Goal: Task Accomplishment & Management: Manage account settings

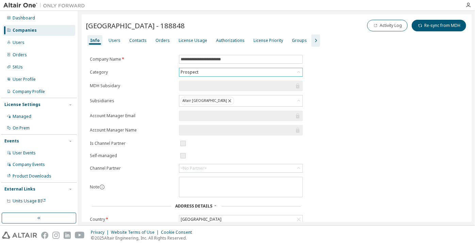
click at [235, 69] on div "Prospect" at bounding box center [240, 72] width 123 height 8
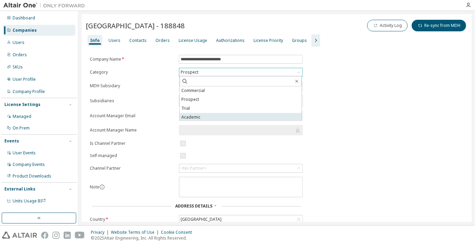
click at [227, 113] on li "Academic" at bounding box center [241, 117] width 122 height 9
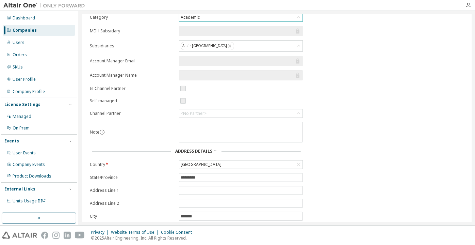
scroll to position [97, 0]
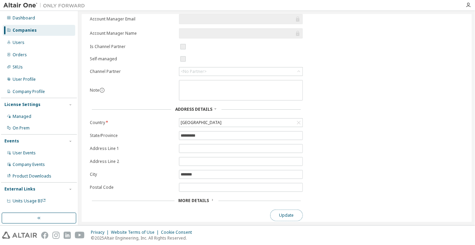
click at [277, 210] on button "Update" at bounding box center [286, 215] width 33 height 12
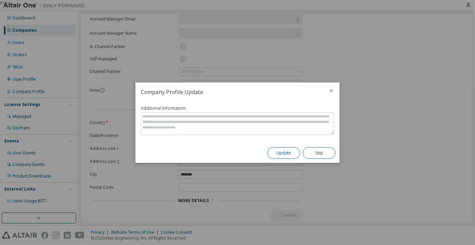
click at [276, 154] on button "Update" at bounding box center [283, 153] width 33 height 12
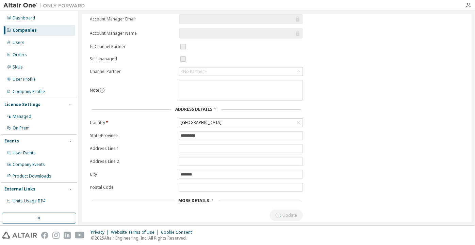
scroll to position [0, 0]
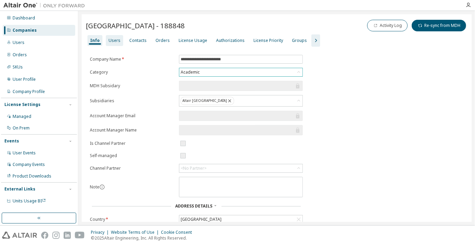
click at [113, 42] on div "Users" at bounding box center [115, 40] width 12 height 5
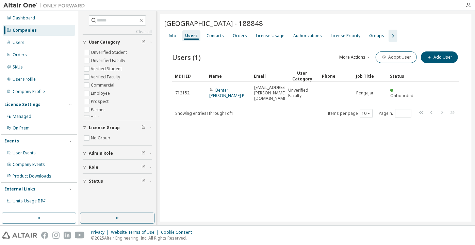
click at [389, 39] on icon "button" at bounding box center [393, 36] width 8 height 8
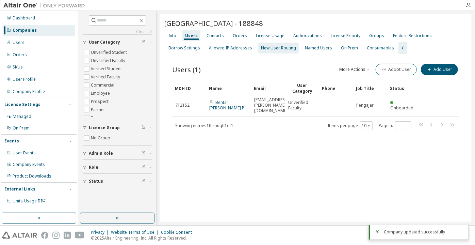
click at [286, 48] on div "New User Routing" at bounding box center [278, 47] width 35 height 5
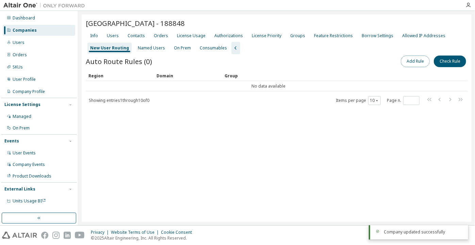
click at [405, 59] on button "Add Rule" at bounding box center [415, 61] width 29 height 12
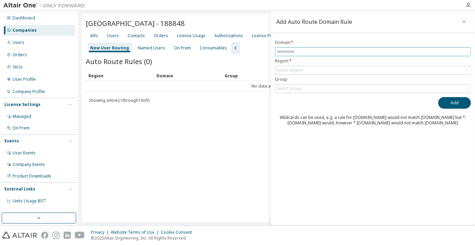
click at [336, 50] on input "text" at bounding box center [373, 51] width 193 height 5
paste input "**********"
click at [307, 67] on div "Select Region" at bounding box center [372, 70] width 195 height 8
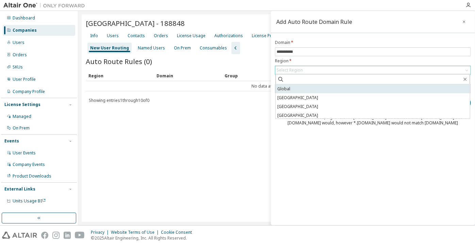
click at [300, 87] on li "Global" at bounding box center [373, 88] width 194 height 9
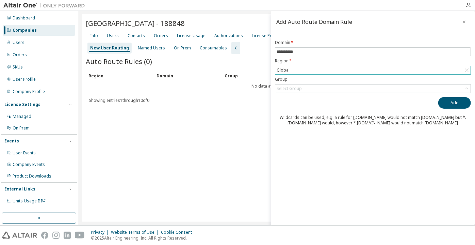
click at [300, 87] on div "Select Group" at bounding box center [289, 88] width 25 height 5
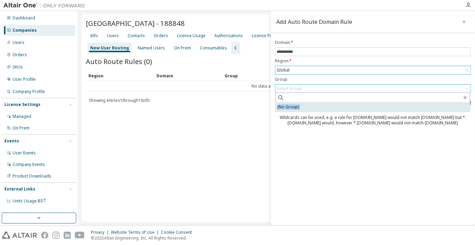
click at [299, 109] on li "(No Group)" at bounding box center [373, 107] width 194 height 9
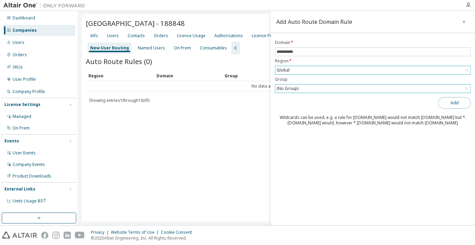
click at [451, 107] on button "Add" at bounding box center [454, 103] width 33 height 12
drag, startPoint x: 277, startPoint y: 51, endPoint x: 266, endPoint y: 52, distance: 10.2
click at [277, 51] on input "**********" at bounding box center [373, 51] width 193 height 5
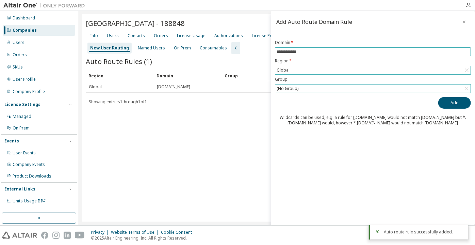
type input "**********"
click at [438, 97] on button "Add" at bounding box center [454, 103] width 33 height 12
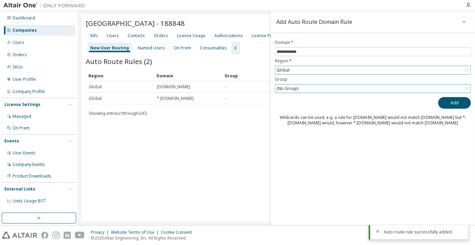
click at [120, 36] on div "Info Users Contacts Orders License Usage Authorizations License Priority Groups…" at bounding box center [277, 42] width 382 height 24
click at [117, 36] on div "Users" at bounding box center [113, 35] width 12 height 5
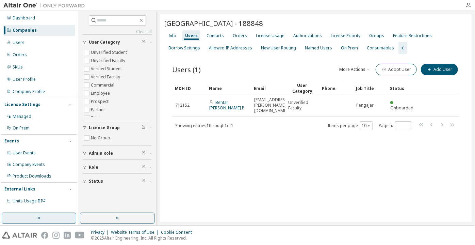
click at [67, 216] on button "button" at bounding box center [39, 217] width 75 height 11
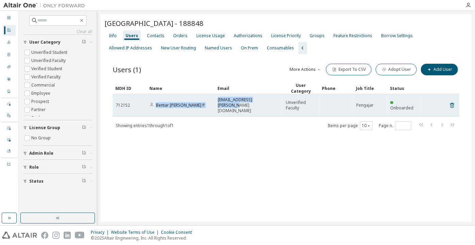
drag, startPoint x: 273, startPoint y: 102, endPoint x: 157, endPoint y: 110, distance: 116.6
click at [157, 110] on tr "712152 [PERSON_NAME] P [EMAIL_ADDRESS][PERSON_NAME][DOMAIN_NAME] Unverified Fac…" at bounding box center [286, 105] width 347 height 22
copy tr "Bentar [PERSON_NAME] P [EMAIL_ADDRESS][PERSON_NAME][DOMAIN_NAME]"
click at [169, 104] on link "Bentar [PERSON_NAME] P" at bounding box center [180, 105] width 49 height 6
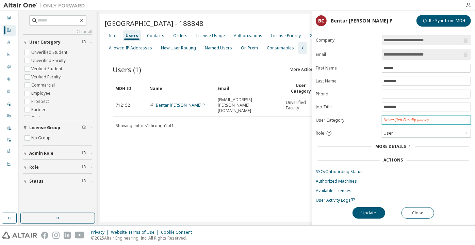
click at [427, 119] on span "(Invalid)" at bounding box center [423, 120] width 12 height 4
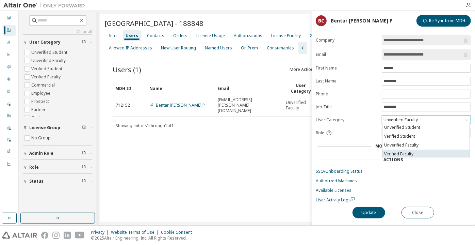
click at [423, 155] on li "Verified Faculty" at bounding box center [425, 153] width 87 height 9
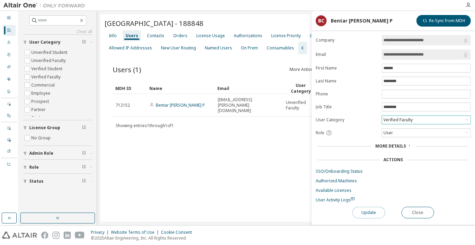
click at [360, 215] on button "Update" at bounding box center [368, 213] width 33 height 12
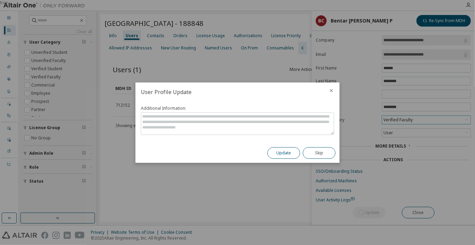
click at [283, 147] on button "Update" at bounding box center [283, 153] width 33 height 12
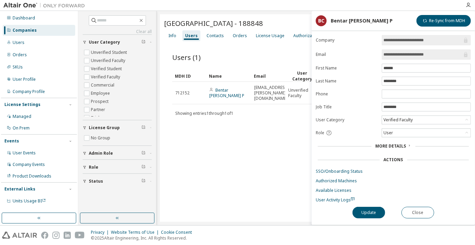
click at [43, 29] on div "Companies" at bounding box center [39, 30] width 72 height 11
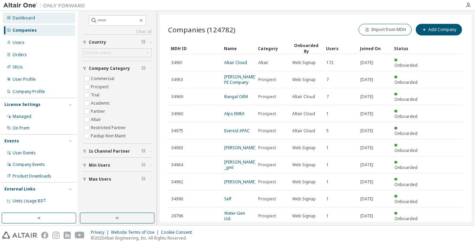
click at [32, 15] on div "Dashboard" at bounding box center [39, 18] width 72 height 11
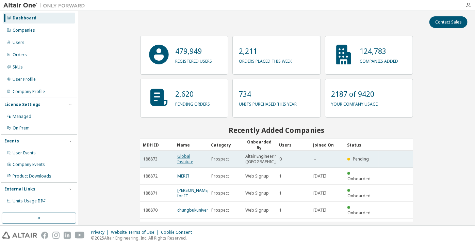
click at [192, 164] on link "Global Institute" at bounding box center [185, 158] width 16 height 11
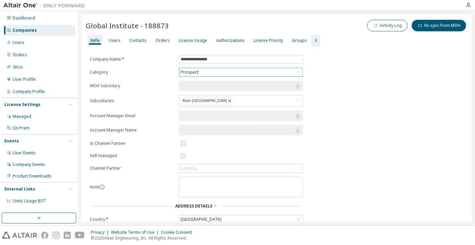
click at [215, 68] on div "Prospect" at bounding box center [240, 72] width 123 height 8
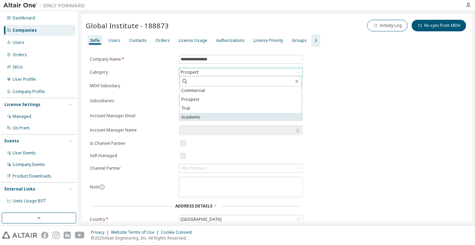
click at [207, 115] on li "Academic" at bounding box center [241, 117] width 122 height 9
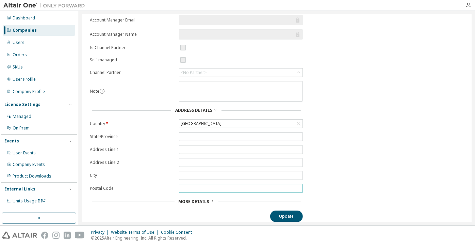
scroll to position [97, 0]
click at [284, 211] on button "Update" at bounding box center [286, 215] width 33 height 12
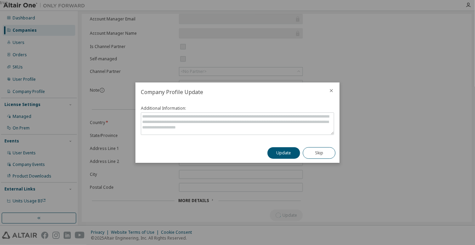
click at [279, 146] on div "Update Skip" at bounding box center [301, 153] width 76 height 20
click at [277, 153] on button "Update" at bounding box center [283, 153] width 33 height 12
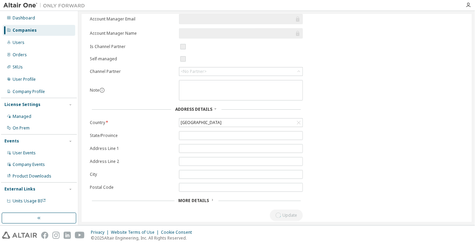
scroll to position [0, 0]
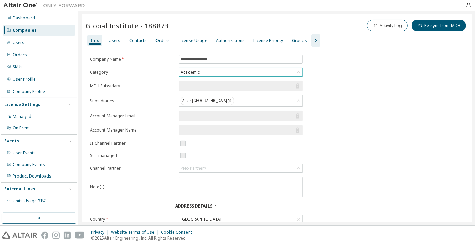
click at [112, 31] on div "Global Institute - 188873 Activity Log Re-sync from MDH" at bounding box center [277, 25] width 382 height 14
click at [112, 34] on div "Global Institute - 188873 Activity Log Re-sync from MDH" at bounding box center [277, 26] width 382 height 16
click at [112, 35] on div "Users" at bounding box center [114, 40] width 17 height 11
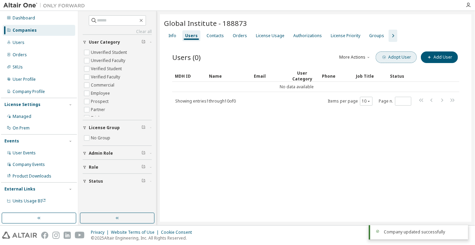
click at [391, 60] on button "Adopt User" at bounding box center [396, 57] width 41 height 12
click at [386, 56] on icon "button" at bounding box center [384, 57] width 4 height 4
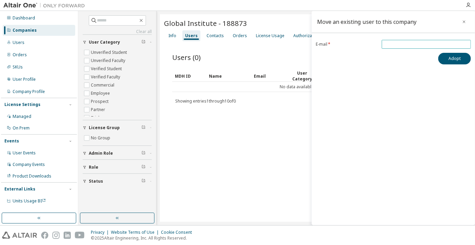
click at [388, 42] on input "email" at bounding box center [426, 44] width 86 height 5
paste input "**********"
type input "**********"
click at [448, 61] on button "Adopt" at bounding box center [454, 59] width 33 height 12
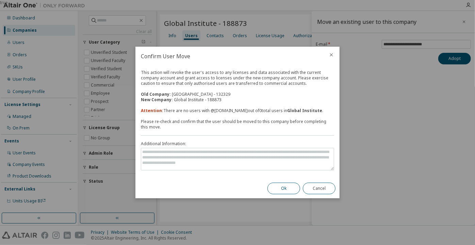
click at [281, 188] on button "Ok" at bounding box center [283, 188] width 33 height 12
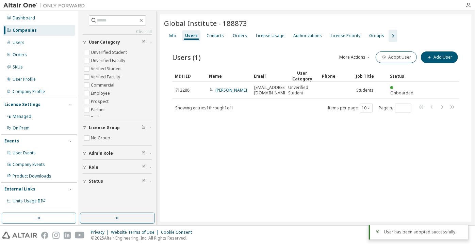
click at [389, 32] on icon "button" at bounding box center [393, 36] width 8 height 8
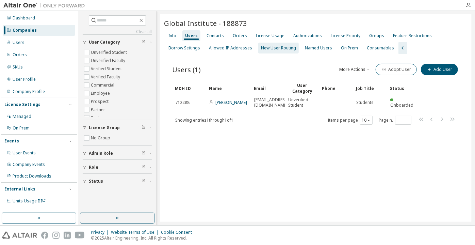
click at [262, 47] on div "New User Routing" at bounding box center [278, 47] width 35 height 5
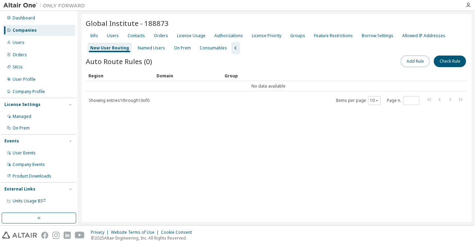
click at [411, 56] on button "Add Rule" at bounding box center [415, 61] width 29 height 12
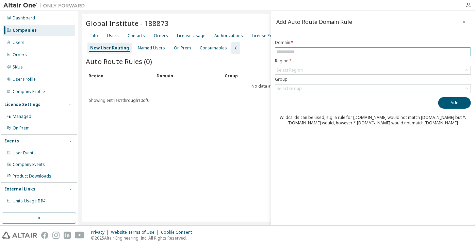
click at [393, 51] on input "text" at bounding box center [373, 51] width 193 height 5
paste input "**********"
drag, startPoint x: 301, startPoint y: 52, endPoint x: 256, endPoint y: 60, distance: 46.6
click at [256, 60] on main "**********" at bounding box center [276, 118] width 397 height 214
click at [287, 64] on form "**********" at bounding box center [373, 66] width 196 height 53
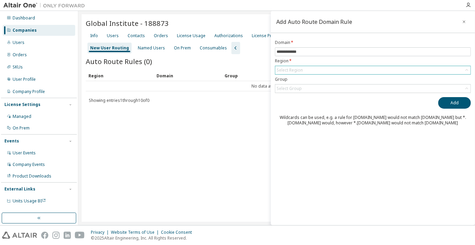
click at [290, 68] on div "Select Region" at bounding box center [290, 69] width 26 height 5
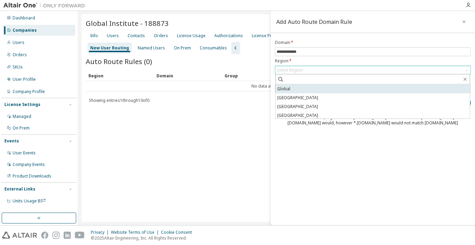
click at [302, 89] on li "Global" at bounding box center [373, 88] width 194 height 9
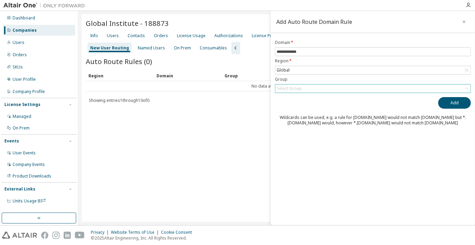
click at [302, 89] on div "Select Group" at bounding box center [289, 88] width 27 height 7
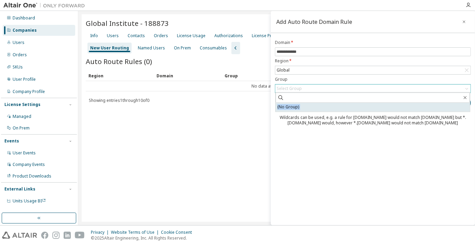
click at [308, 107] on li "(No Group)" at bounding box center [373, 107] width 194 height 9
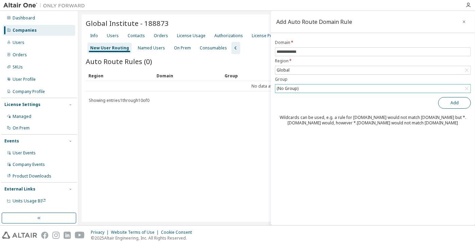
drag, startPoint x: 438, startPoint y: 105, endPoint x: 442, endPoint y: 101, distance: 6.1
click at [438, 105] on div "Add" at bounding box center [373, 103] width 196 height 12
click at [443, 99] on button "Add" at bounding box center [454, 103] width 33 height 12
click at [277, 52] on input "**********" at bounding box center [373, 51] width 193 height 5
type input "**********"
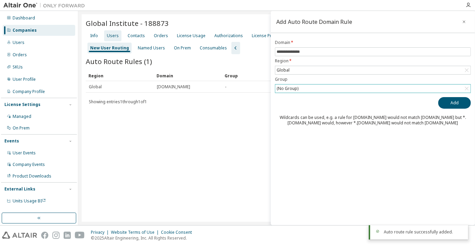
click at [118, 37] on div "Users" at bounding box center [112, 35] width 17 height 11
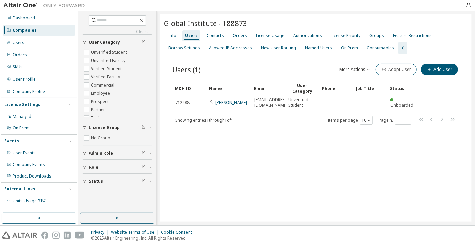
click at [299, 119] on div "Showing entries 1 through 1 of 1 Items per page 10 Page n. *" at bounding box center [315, 120] width 287 height 10
click at [33, 218] on button "button" at bounding box center [39, 217] width 75 height 11
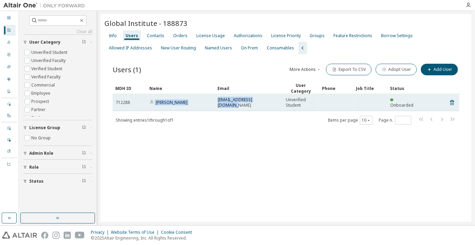
drag, startPoint x: 272, startPoint y: 109, endPoint x: 155, endPoint y: 103, distance: 117.2
click at [155, 103] on tr "712288 Ikhsan Rizki 1121130040@global.ac.id Unverified Student Onboarded" at bounding box center [286, 102] width 347 height 17
copy tr "Ikhsan Rizki 1121130040@global.ac.id"
click at [169, 101] on link "Ikhsan Rizki" at bounding box center [172, 102] width 32 height 6
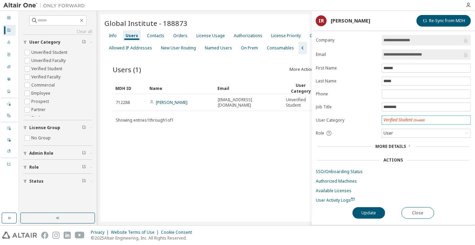
click at [391, 117] on div "Verified Student (Invalid)" at bounding box center [404, 120] width 42 height 6
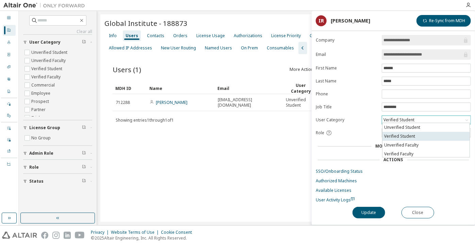
click at [389, 134] on li "Verified Student" at bounding box center [425, 136] width 87 height 9
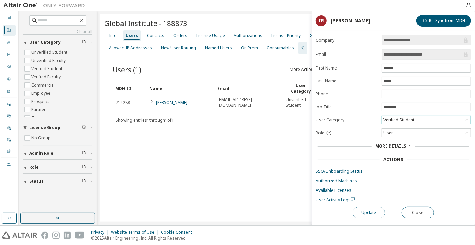
click at [368, 208] on button "Update" at bounding box center [368, 213] width 33 height 12
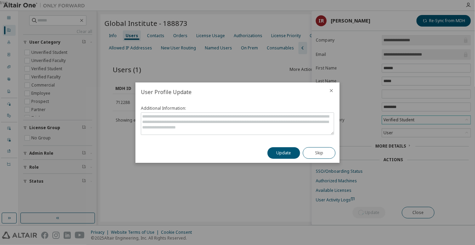
click at [279, 142] on div "Additional Information:" at bounding box center [237, 122] width 204 height 42
click at [278, 147] on div "Update Skip" at bounding box center [301, 153] width 76 height 20
click at [279, 149] on button "Update" at bounding box center [283, 153] width 33 height 12
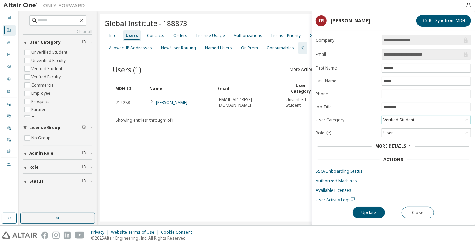
click at [132, 37] on div "Users" at bounding box center [132, 35] width 13 height 5
click at [416, 209] on button "Close" at bounding box center [417, 213] width 33 height 12
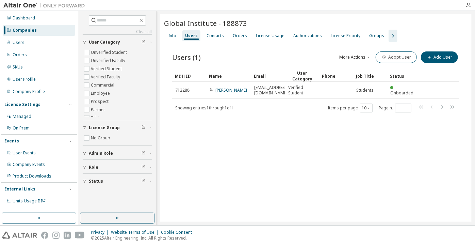
click at [43, 25] on div "Companies" at bounding box center [39, 30] width 72 height 11
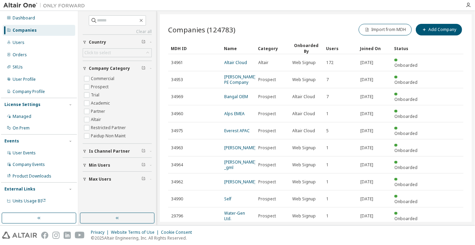
click at [34, 28] on div "Companies" at bounding box center [25, 30] width 24 height 5
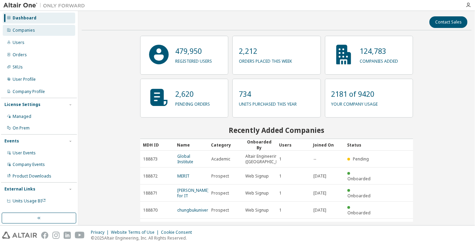
click at [39, 28] on div "Companies" at bounding box center [39, 30] width 72 height 11
